Goal: Task Accomplishment & Management: Complete application form

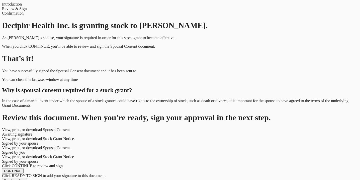
click at [24, 170] on button "CONTINUE" at bounding box center [13, 170] width 22 height 5
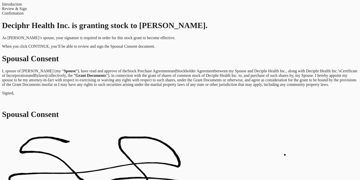
scroll to position [2, 0]
